Goal: Task Accomplishment & Management: Manage account settings

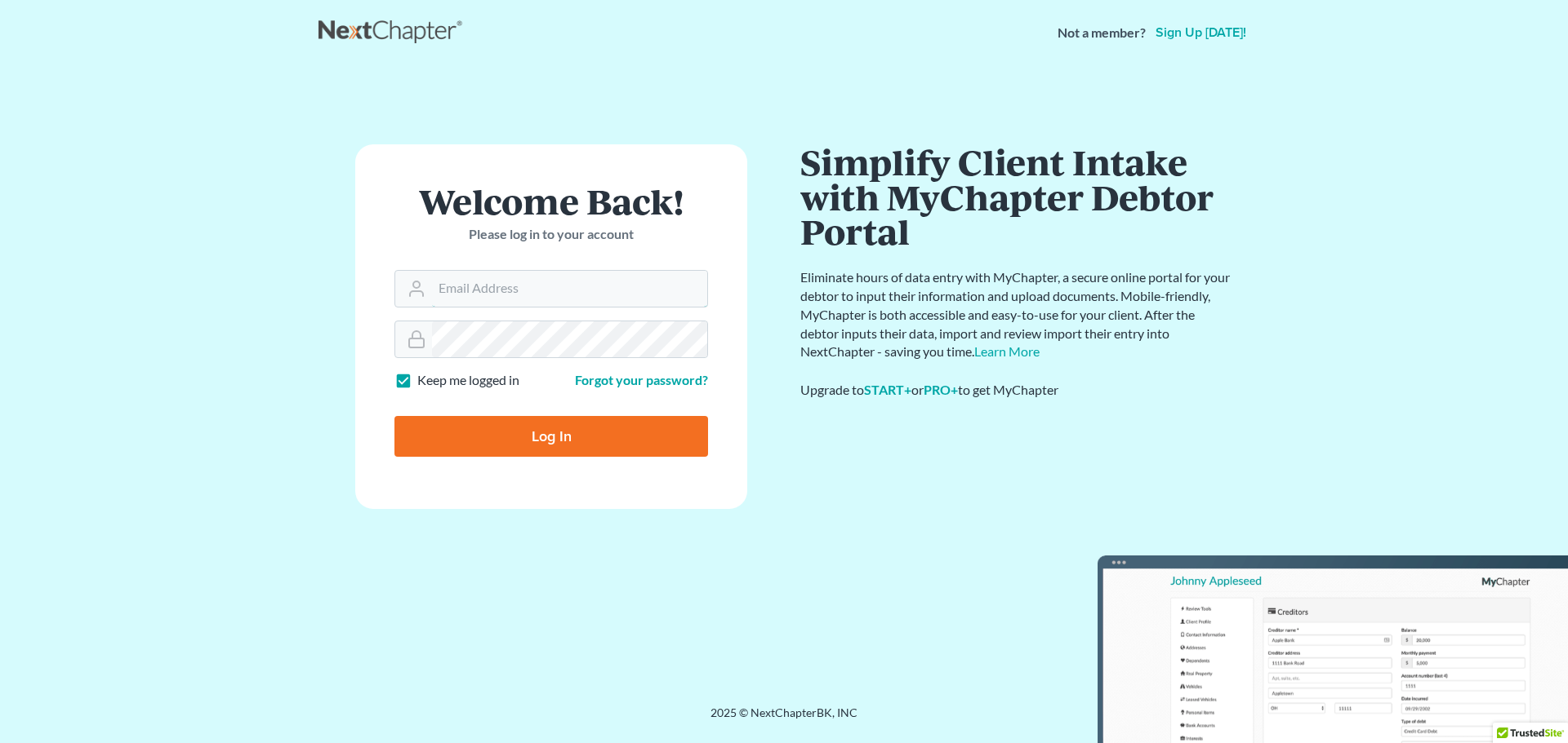
type input "[EMAIL_ADDRESS][DOMAIN_NAME]"
click at [541, 437] on input "Log In" at bounding box center [552, 436] width 314 height 41
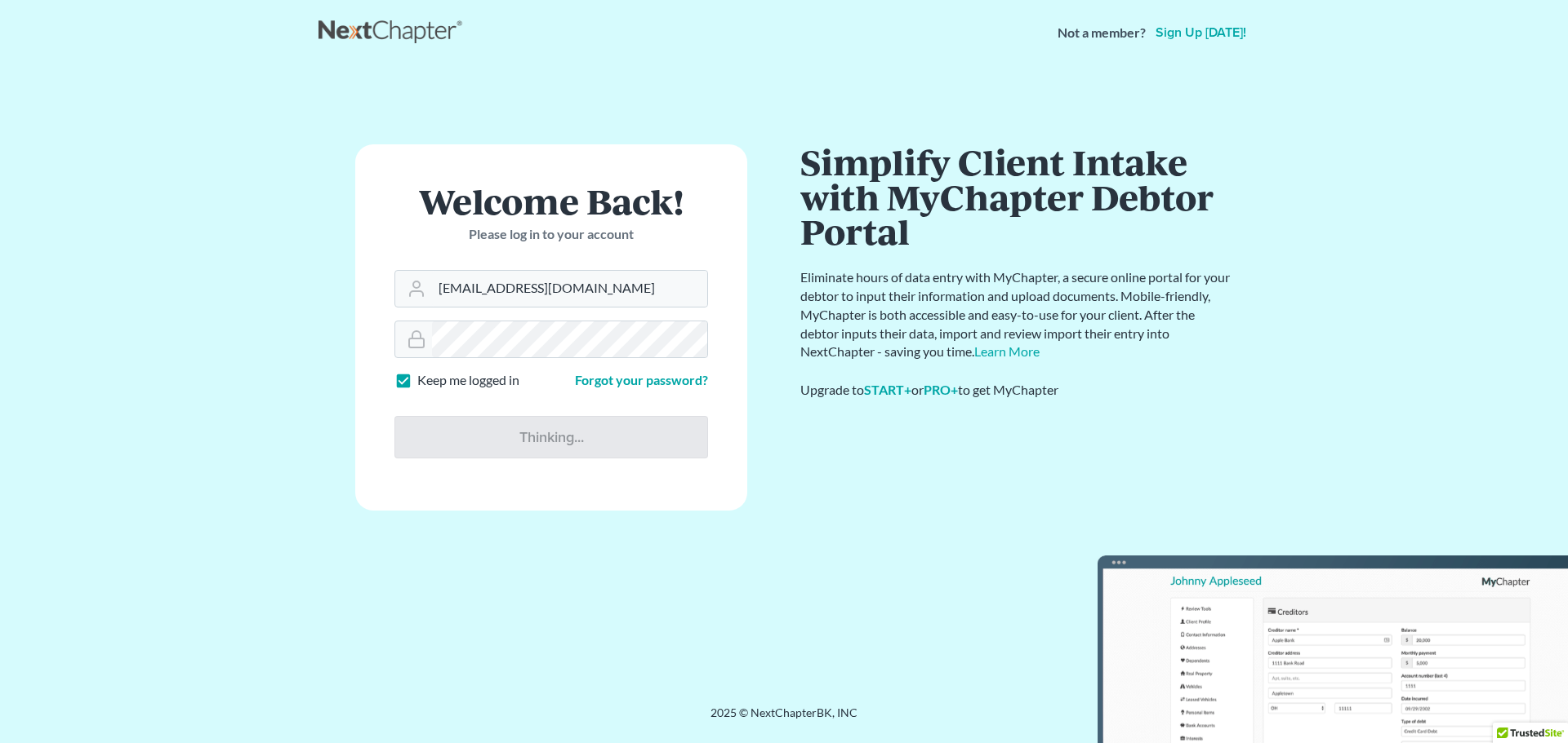
type input "Thinking..."
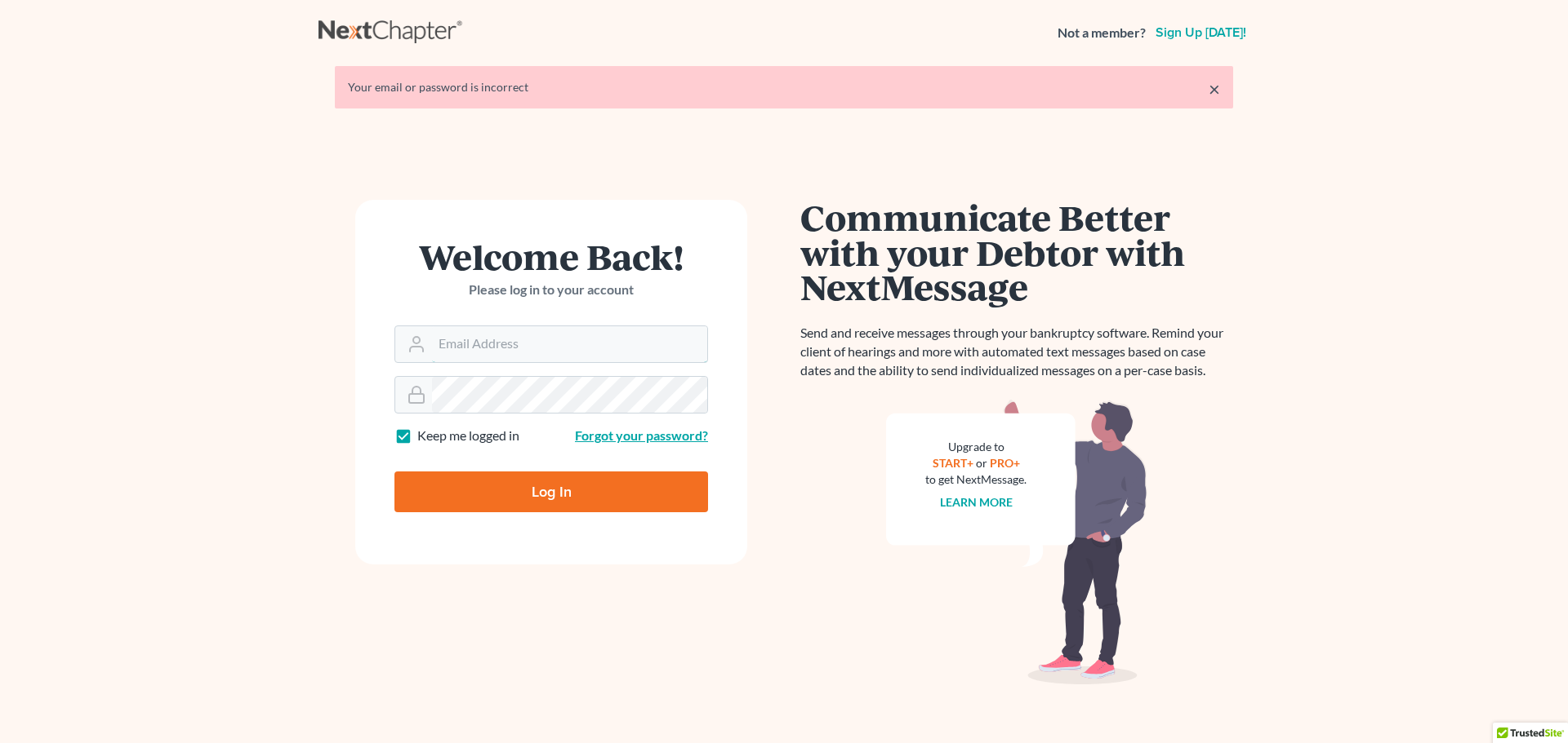
type input "[EMAIL_ADDRESS][DOMAIN_NAME]"
click at [621, 438] on link "Forgot your password?" at bounding box center [641, 435] width 133 height 15
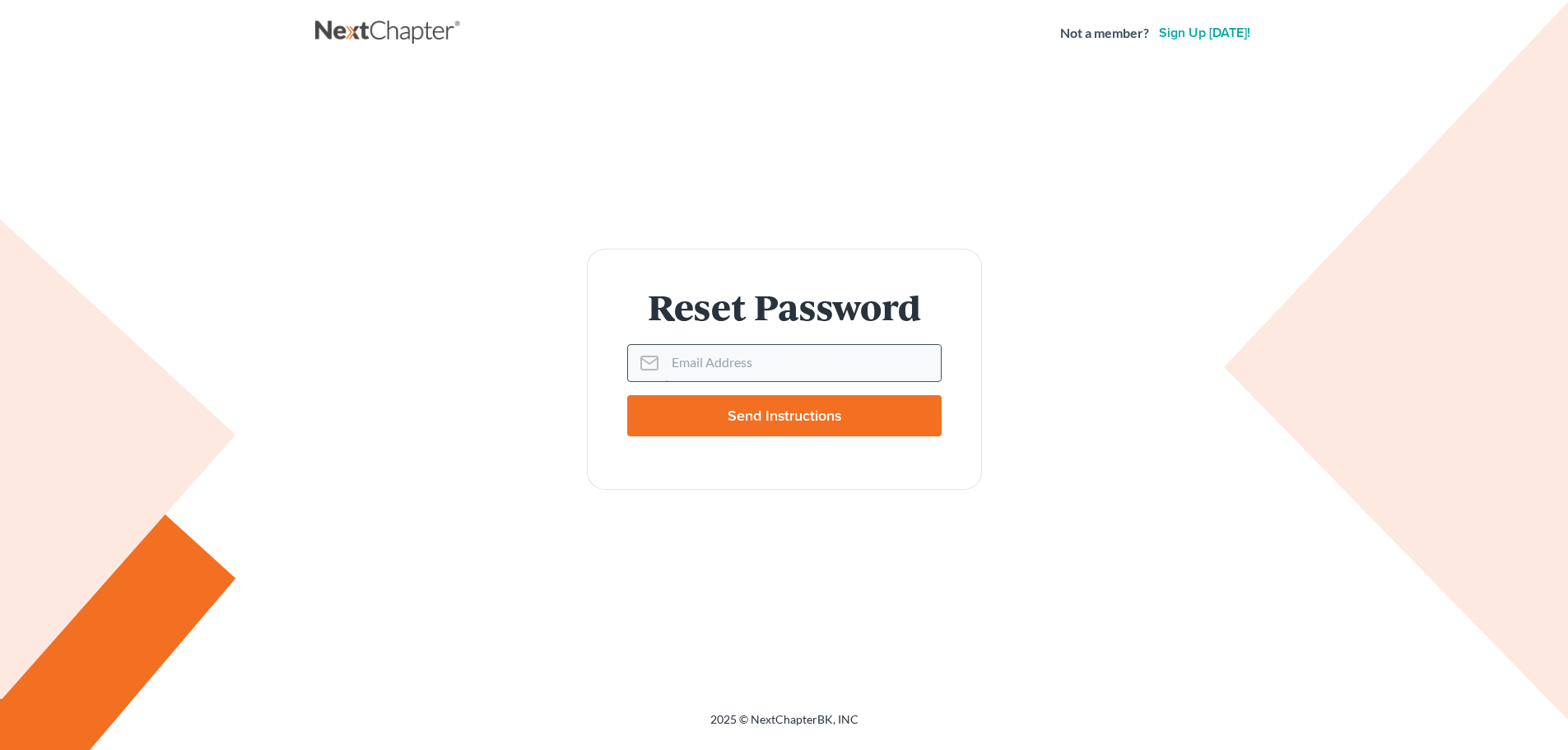
click at [740, 360] on input "Email Address" at bounding box center [803, 363] width 276 height 36
type input "[EMAIL_ADDRESS][DOMAIN_NAME]"
click at [750, 420] on input "Send Instructions" at bounding box center [785, 416] width 315 height 41
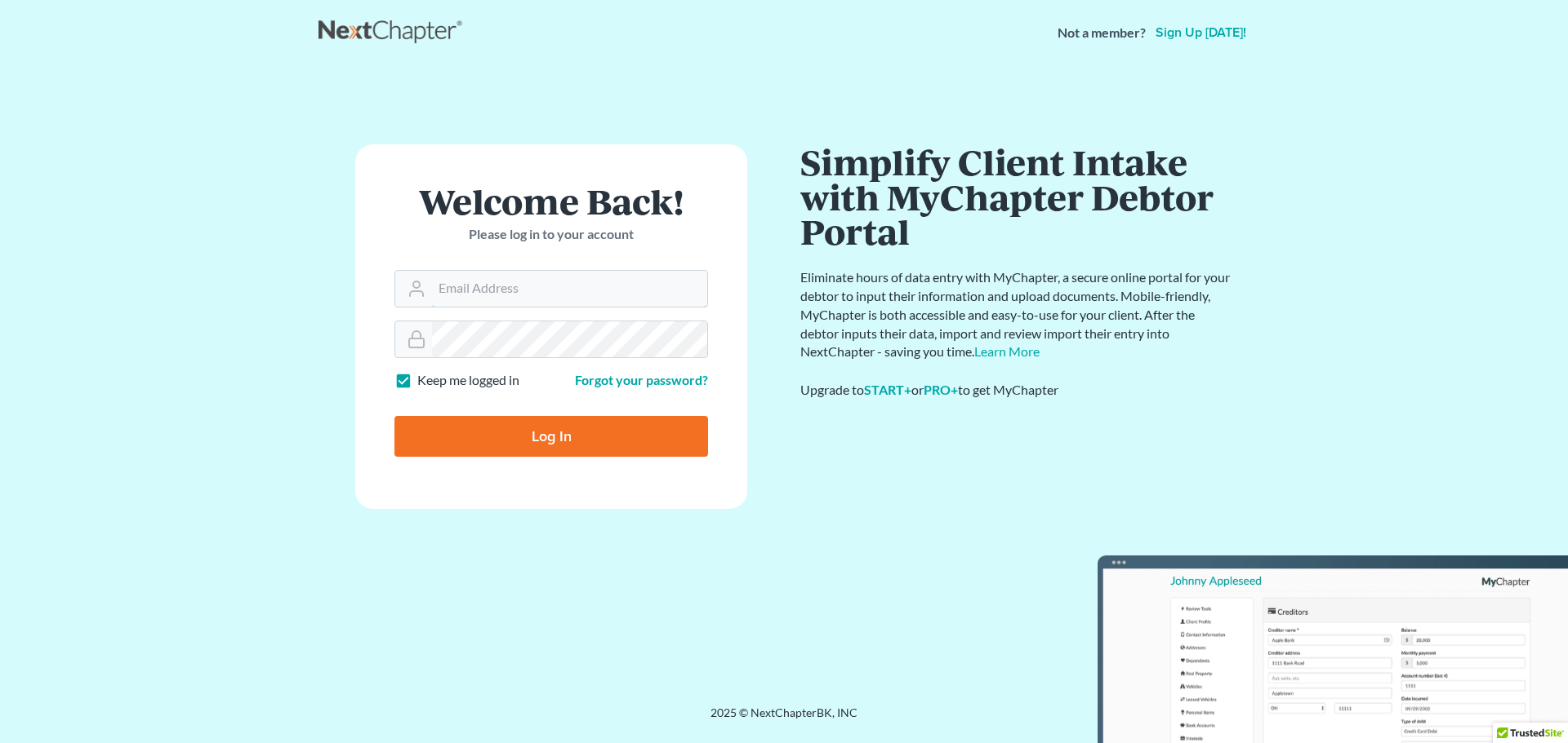
type input "[EMAIL_ADDRESS][DOMAIN_NAME]"
click at [403, 344] on div at bounding box center [552, 339] width 314 height 37
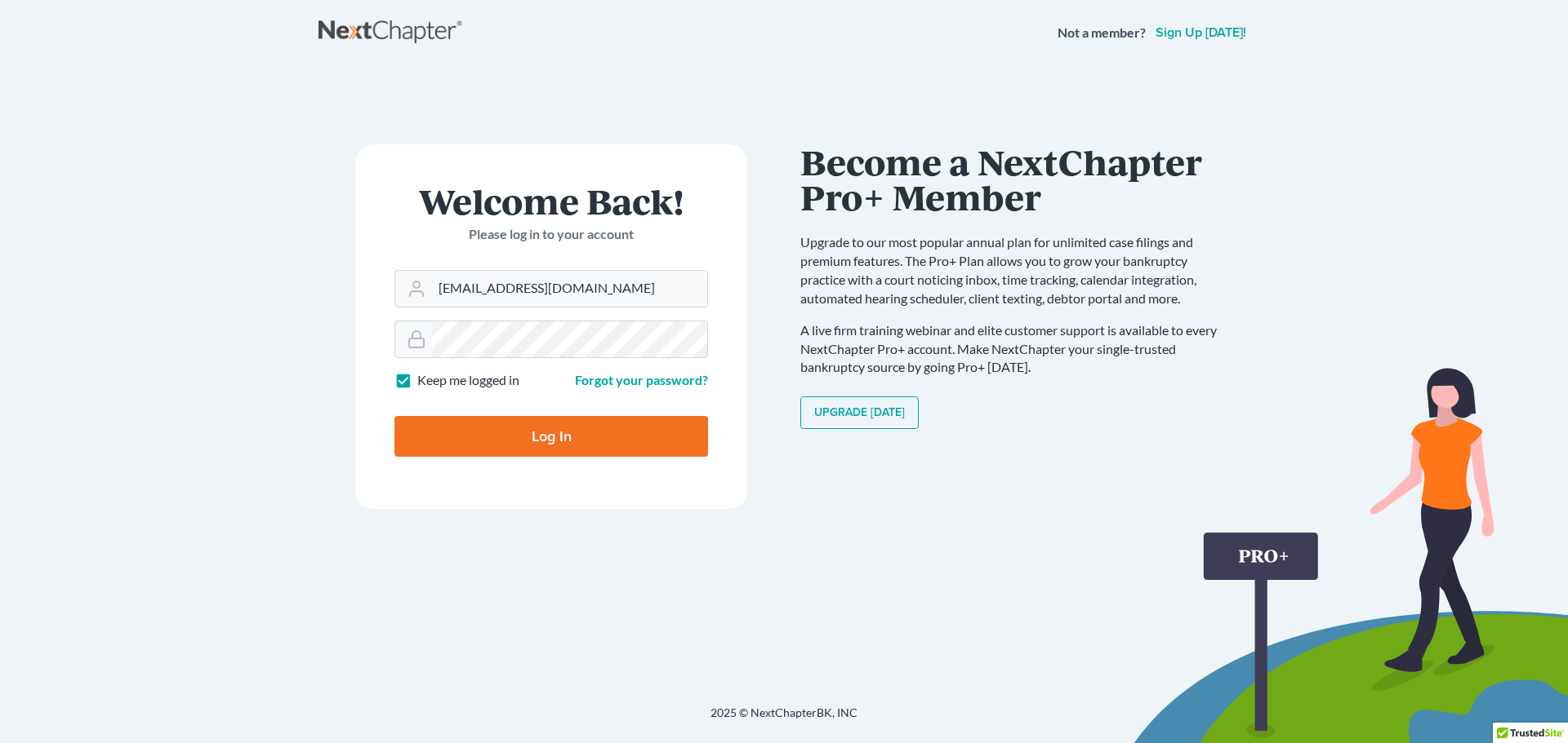
click at [449, 435] on input "Log In" at bounding box center [552, 436] width 314 height 41
type input "Thinking..."
